Goal: Check status: Check status

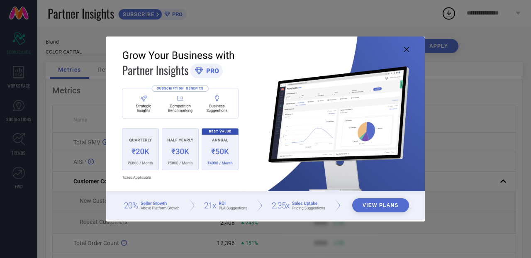
click at [406, 50] on icon at bounding box center [406, 49] width 5 height 5
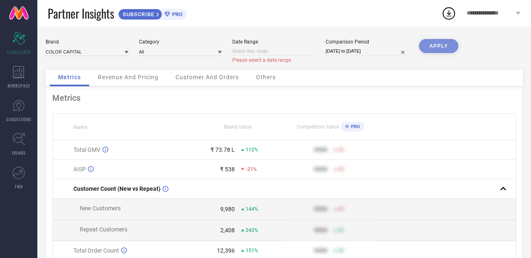
click at [287, 53] on input at bounding box center [273, 51] width 83 height 9
select select "7"
select select "2025"
select select "8"
select select "2025"
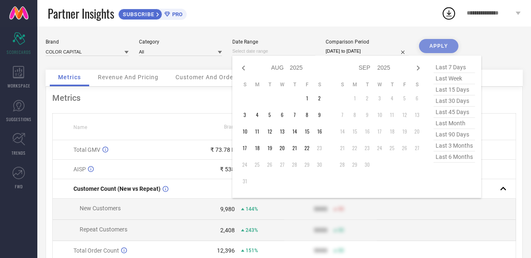
click at [454, 125] on span "last month" at bounding box center [455, 123] width 42 height 11
type input "[DATE] to [DATE]"
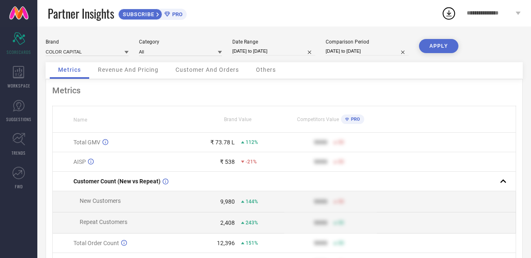
click at [445, 49] on button "APPLY" at bounding box center [438, 46] width 39 height 14
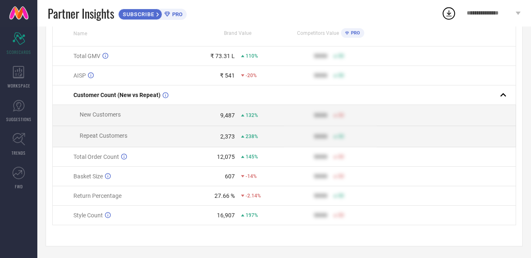
scroll to position [89, 0]
click at [226, 195] on div "27.66 %" at bounding box center [225, 195] width 20 height 7
click at [326, 184] on td "9999 50" at bounding box center [330, 176] width 93 height 20
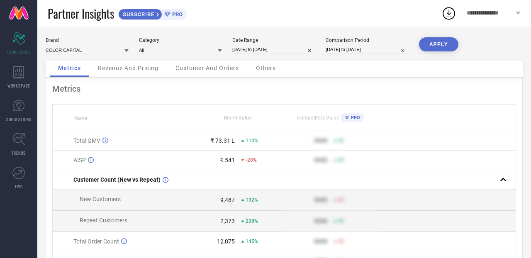
scroll to position [0, 0]
